Goal: Use online tool/utility: Utilize a website feature to perform a specific function

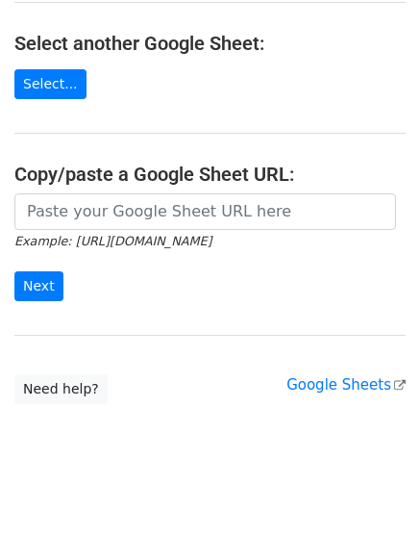
scroll to position [341, 0]
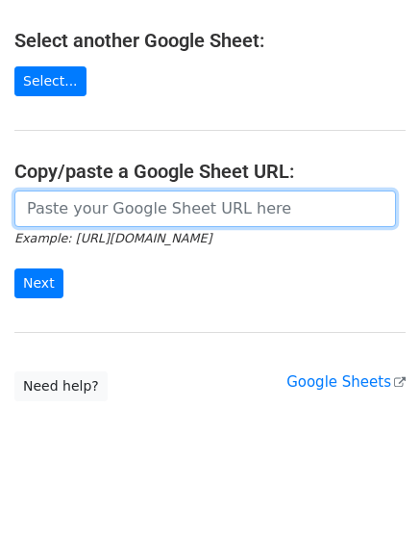
click at [104, 219] on input "url" at bounding box center [205, 208] width 382 height 37
click at [73, 216] on input "url" at bounding box center [205, 208] width 382 height 37
paste input "[URL][DOMAIN_NAME]"
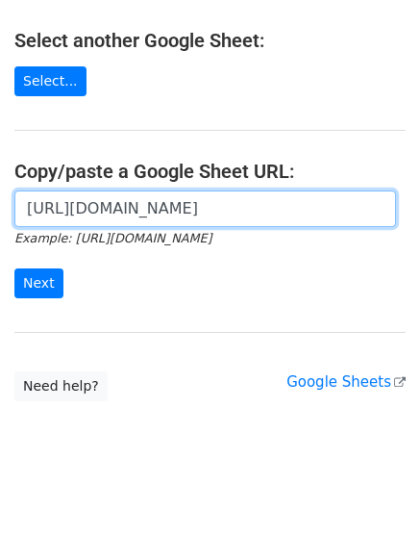
scroll to position [0, 437]
type input "[URL][DOMAIN_NAME]"
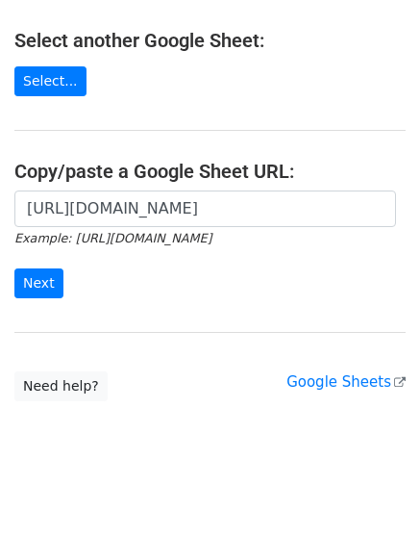
scroll to position [0, 0]
click at [33, 268] on input "Next" at bounding box center [38, 283] width 49 height 30
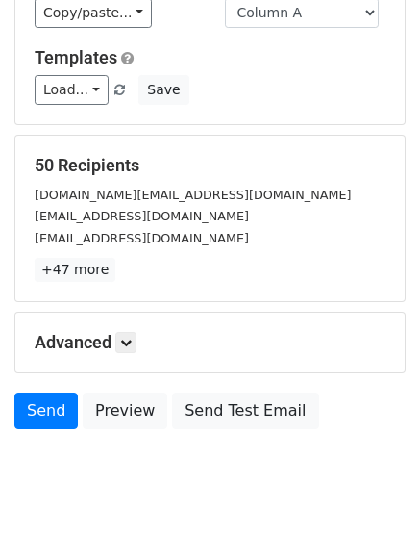
scroll to position [213, 0]
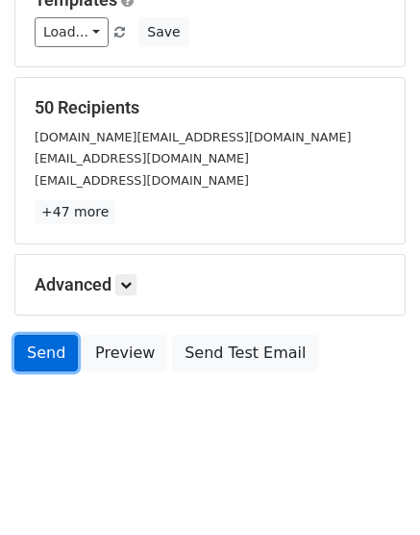
click at [38, 355] on link "Send" at bounding box center [45, 353] width 63 height 37
